Goal: Information Seeking & Learning: Learn about a topic

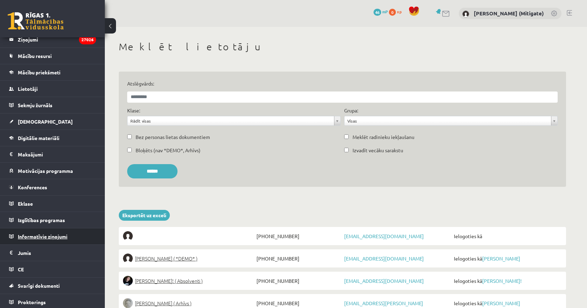
scroll to position [41, 0]
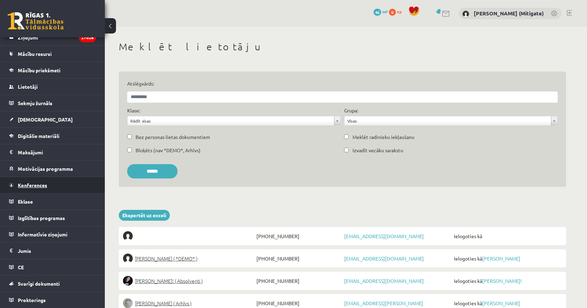
click at [37, 185] on span "Konferences" at bounding box center [32, 185] width 29 height 6
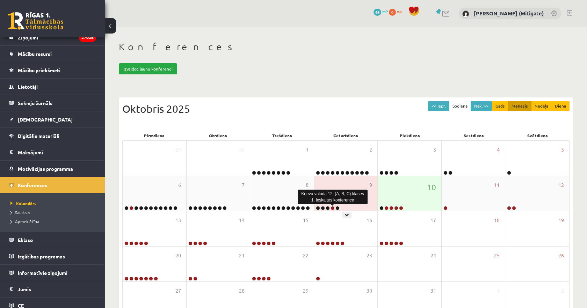
click at [332, 209] on link at bounding box center [332, 208] width 4 height 4
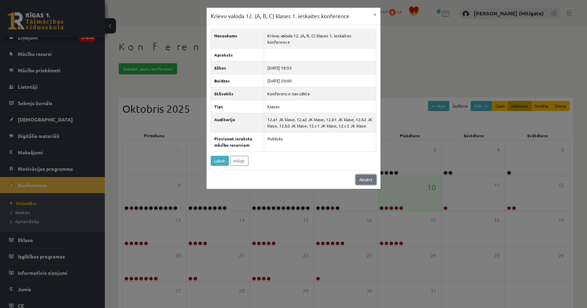
click at [373, 175] on link "Aizvērt" at bounding box center [366, 180] width 21 height 10
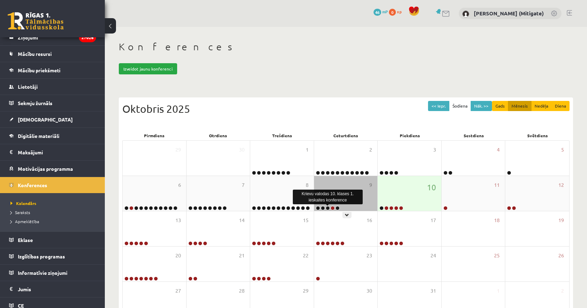
click at [328, 209] on link at bounding box center [328, 208] width 4 height 4
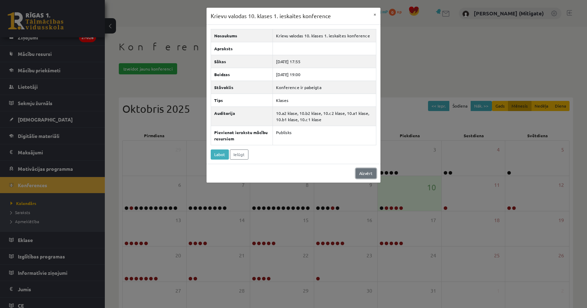
click at [364, 175] on link "Aizvērt" at bounding box center [366, 173] width 21 height 10
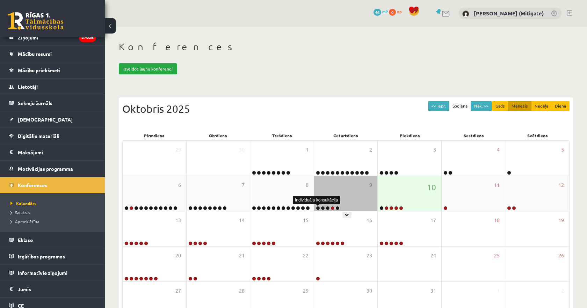
click at [317, 207] on link at bounding box center [318, 208] width 4 height 4
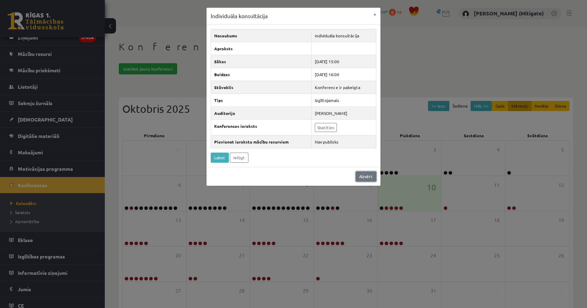
click at [367, 175] on link "Aizvērt" at bounding box center [366, 176] width 21 height 10
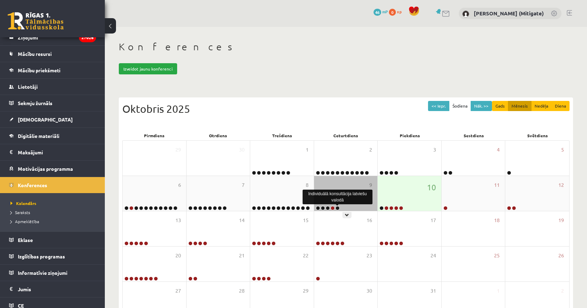
click at [338, 208] on link at bounding box center [337, 208] width 4 height 4
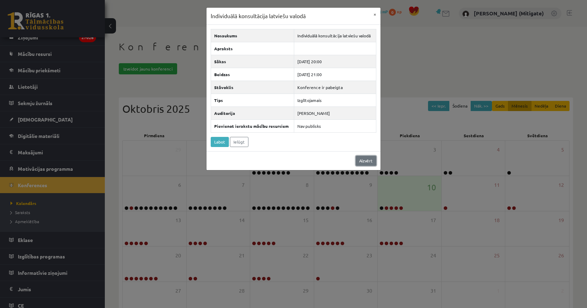
click at [363, 161] on link "Aizvērt" at bounding box center [366, 161] width 21 height 10
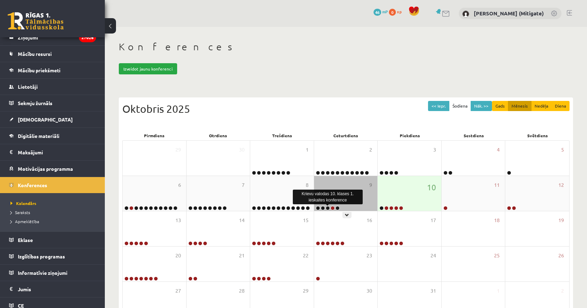
click at [328, 209] on link at bounding box center [328, 208] width 4 height 4
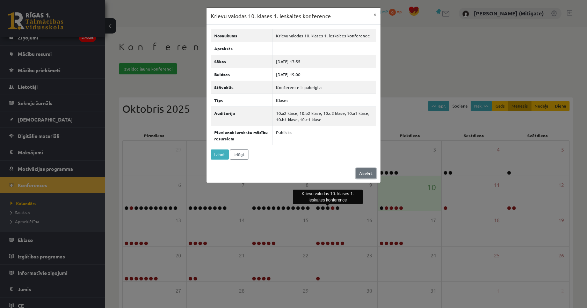
click at [360, 174] on link "Aizvērt" at bounding box center [366, 173] width 21 height 10
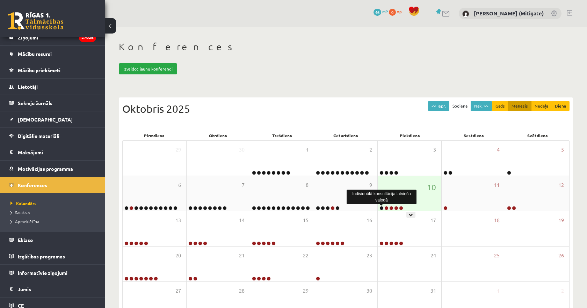
click at [381, 208] on link at bounding box center [381, 208] width 4 height 4
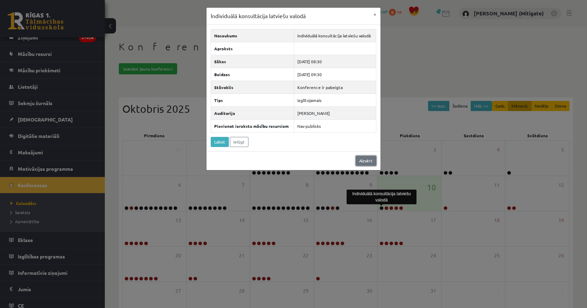
click at [364, 161] on link "Aizvērt" at bounding box center [366, 161] width 21 height 10
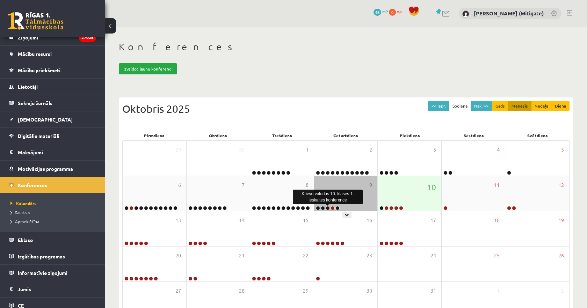
click at [327, 208] on link at bounding box center [328, 208] width 4 height 4
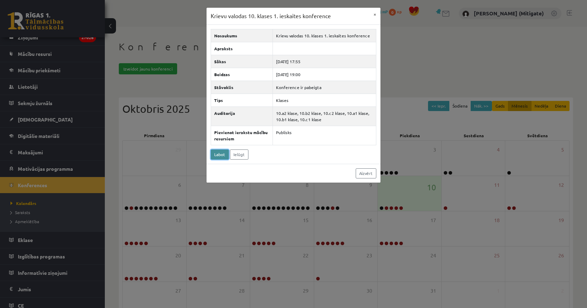
click at [222, 154] on link "Labot" at bounding box center [220, 154] width 18 height 10
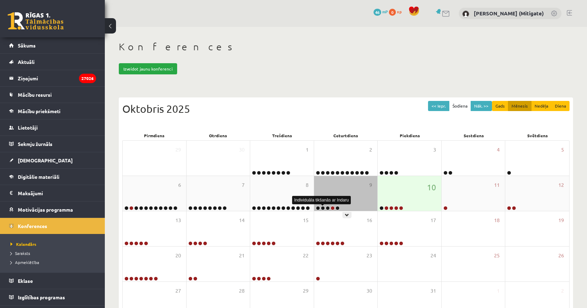
click at [322, 208] on link at bounding box center [323, 208] width 4 height 4
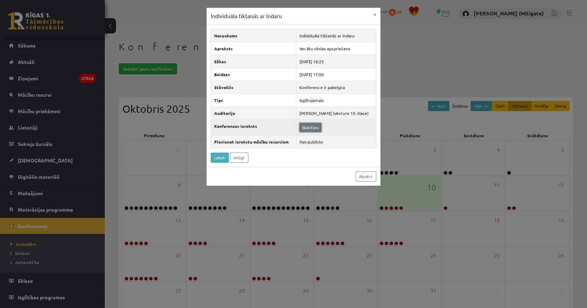
click at [320, 130] on link "Skatīties" at bounding box center [310, 127] width 22 height 9
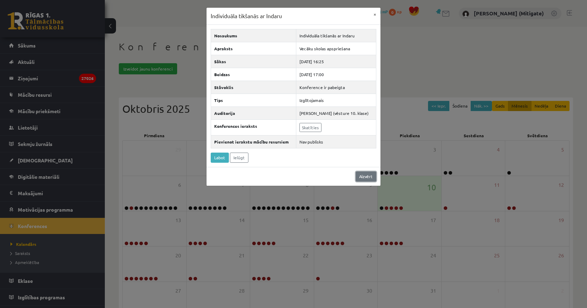
click at [370, 178] on link "Aizvērt" at bounding box center [366, 176] width 21 height 10
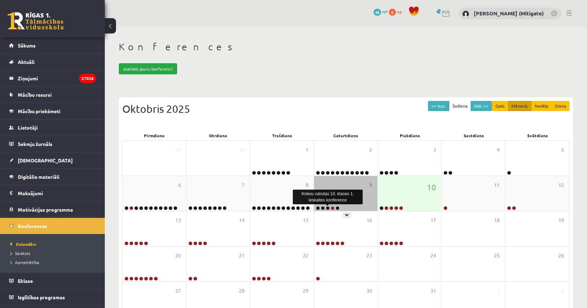
click at [329, 207] on link at bounding box center [328, 208] width 4 height 4
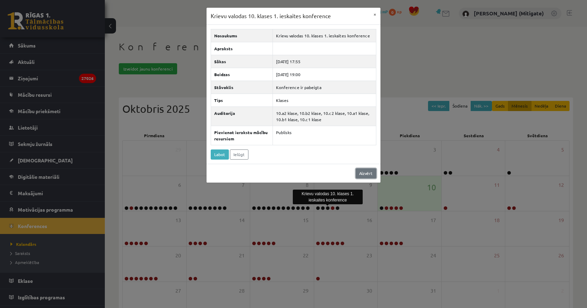
click at [368, 173] on link "Aizvērt" at bounding box center [366, 173] width 21 height 10
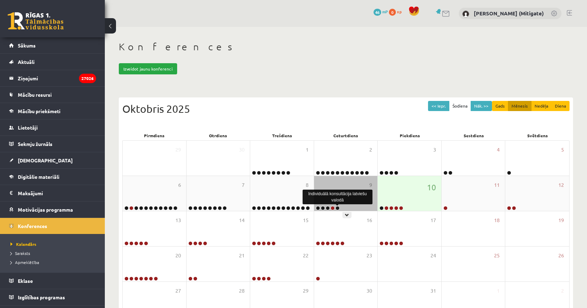
click at [337, 207] on link at bounding box center [337, 208] width 4 height 4
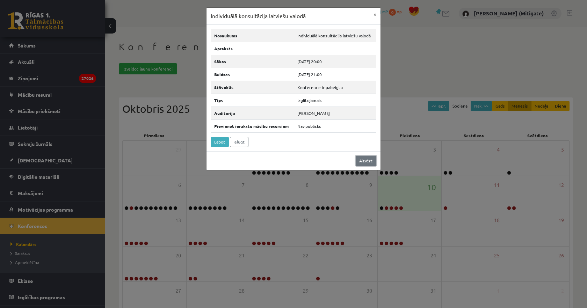
click at [370, 161] on link "Aizvērt" at bounding box center [366, 161] width 21 height 10
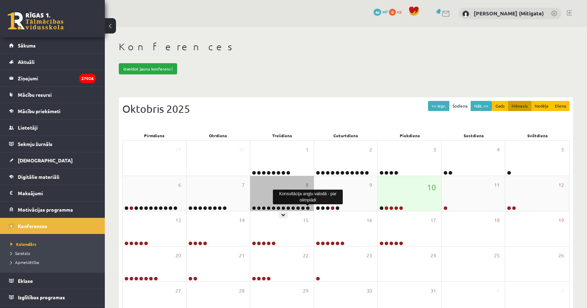
click at [307, 208] on link at bounding box center [308, 208] width 4 height 4
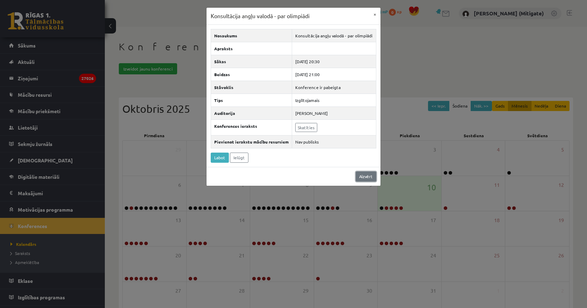
click at [369, 178] on link "Aizvērt" at bounding box center [366, 176] width 21 height 10
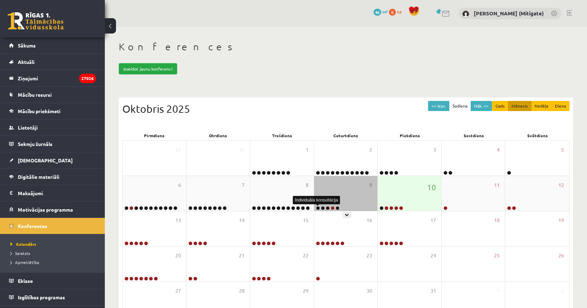
click at [318, 209] on link at bounding box center [318, 208] width 4 height 4
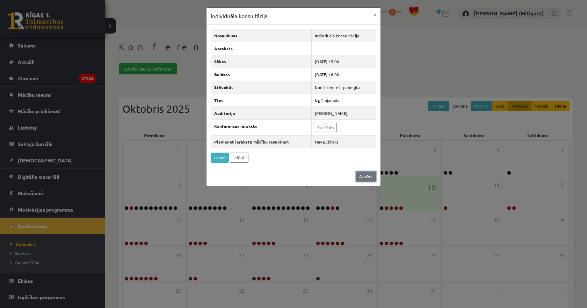
click at [364, 176] on link "Aizvērt" at bounding box center [366, 176] width 21 height 10
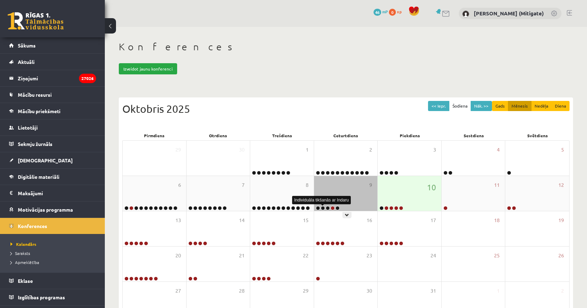
click at [322, 208] on link at bounding box center [323, 208] width 4 height 4
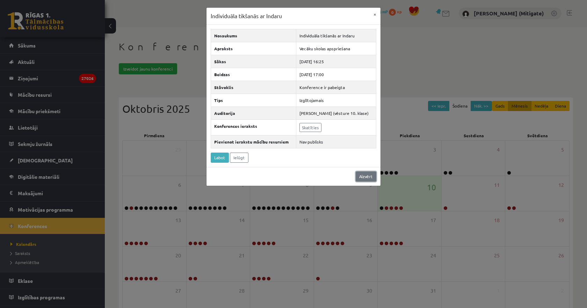
click at [365, 176] on link "Aizvērt" at bounding box center [366, 176] width 21 height 10
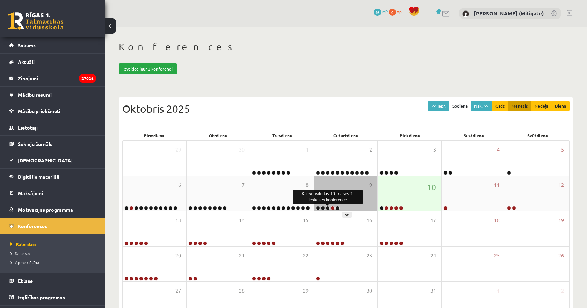
click at [327, 208] on link at bounding box center [328, 208] width 4 height 4
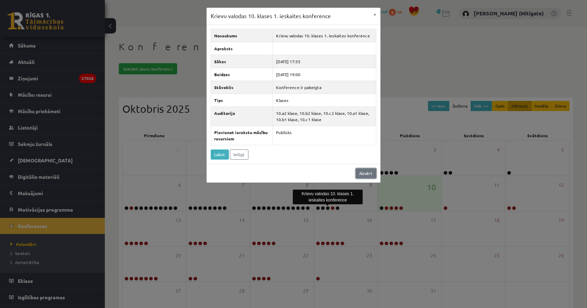
click at [363, 172] on link "Aizvērt" at bounding box center [366, 173] width 21 height 10
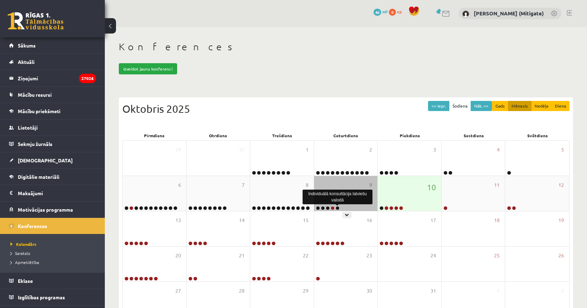
click at [338, 208] on link at bounding box center [337, 208] width 4 height 4
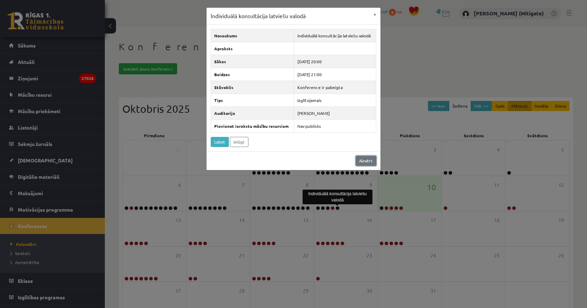
click at [367, 162] on link "Aizvērt" at bounding box center [366, 161] width 21 height 10
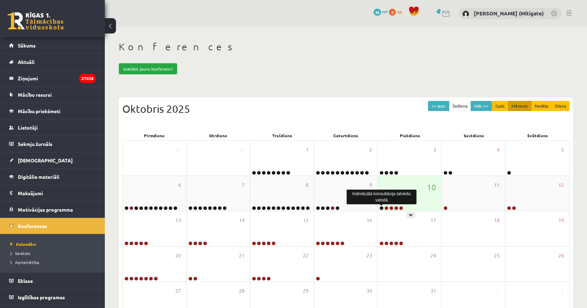
click at [381, 207] on link at bounding box center [381, 208] width 4 height 4
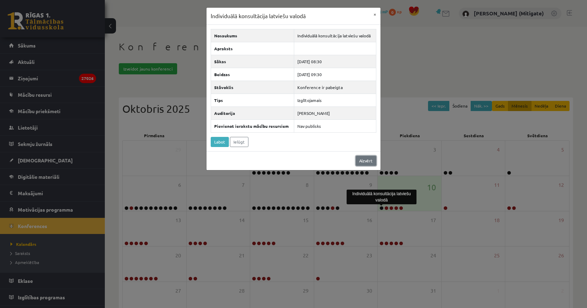
click at [364, 160] on link "Aizvērt" at bounding box center [366, 161] width 21 height 10
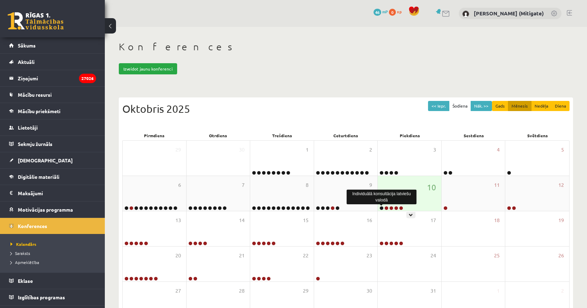
click at [382, 209] on link at bounding box center [381, 208] width 4 height 4
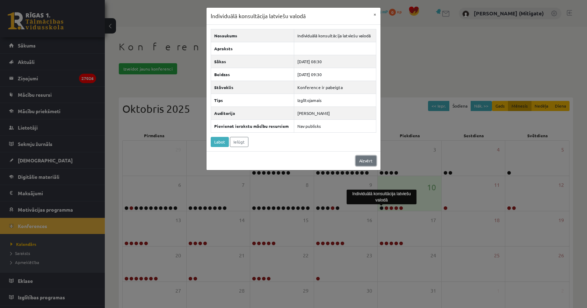
click at [366, 158] on link "Aizvērt" at bounding box center [366, 161] width 21 height 10
